Goal: Task Accomplishment & Management: Use online tool/utility

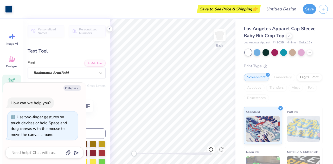
scroll to position [4, 1]
type textarea "x"
type input "1.79"
type input "0.82"
click at [93, 117] on div "Personalized Names Personalized Numbers Text Tool Add Font Font Bookmania SemiB…" at bounding box center [66, 91] width 86 height 145
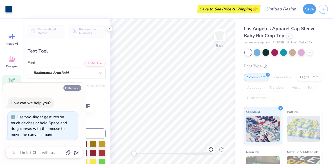
click at [68, 87] on button "Collapse" at bounding box center [71, 87] width 17 height 5
type textarea "x"
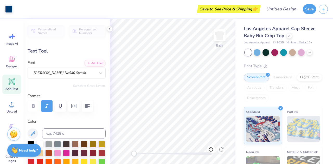
type input "1.03"
type input "0.72"
type input "2.01"
type input "0.0"
type input "0.98"
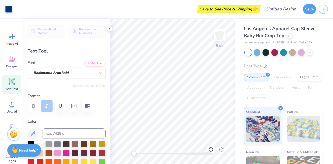
type input "0.64"
type input "2.05"
type input "0.76"
type input "0.65"
type input "2.04"
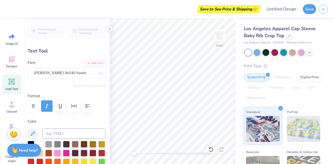
type input "0.0"
type input "1.46"
type input "0.67"
type input "2.02"
click at [12, 82] on icon at bounding box center [11, 81] width 5 height 5
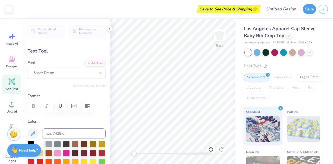
type input "4.03"
type input "1.17"
type input "6.17"
type textarea "T"
type textarea "City Belles"
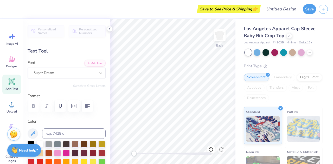
scroll to position [4, 1]
type input "6.97"
type input "1.18"
type input "1.14"
click at [98, 72] on icon at bounding box center [100, 73] width 5 height 5
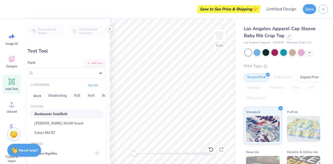
click at [74, 116] on div "Bookmania SemiBold" at bounding box center [66, 113] width 65 height 5
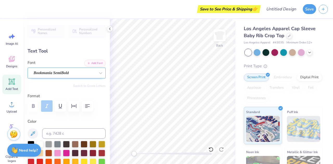
click at [69, 69] on div "Bookmania SemiBold" at bounding box center [64, 73] width 63 height 8
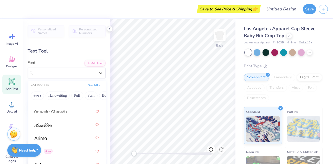
scroll to position [269, 0]
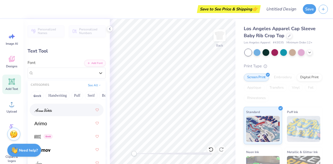
click at [69, 107] on div at bounding box center [66, 109] width 65 height 9
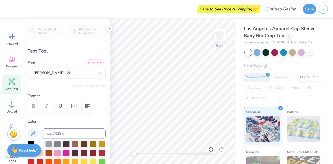
click at [93, 63] on button "Add Font" at bounding box center [94, 62] width 21 height 7
type input "3.87"
type input "0.25"
type input "2.93"
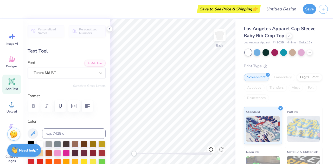
type textarea "[GEOGRAPHIC_DATA][PERSON_NAME]"
click at [249, 114] on div "Standard" at bounding box center [263, 125] width 38 height 37
click at [237, 114] on div "Los Angeles Apparel Cap Sleeve Baby Rib Crop Top Los Angeles Apparel # 43035 Mi…" at bounding box center [284, 122] width 98 height 206
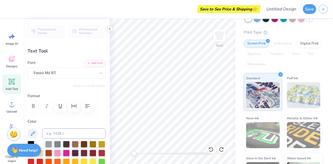
scroll to position [0, 0]
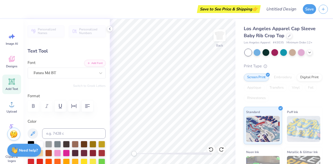
drag, startPoint x: 333, startPoint y: 109, endPoint x: 328, endPoint y: 94, distance: 15.7
click at [328, 94] on div "Los Angeles Apparel Cap Sleeve Baby Rib Crop Top Los Angeles Apparel # 43035 Mi…" at bounding box center [284, 91] width 98 height 145
type textarea "Saint Jos3"
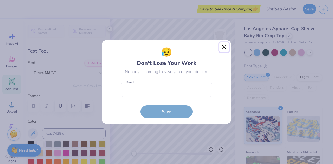
click at [227, 47] on button "Close" at bounding box center [224, 47] width 10 height 10
